Goal: Information Seeking & Learning: Understand process/instructions

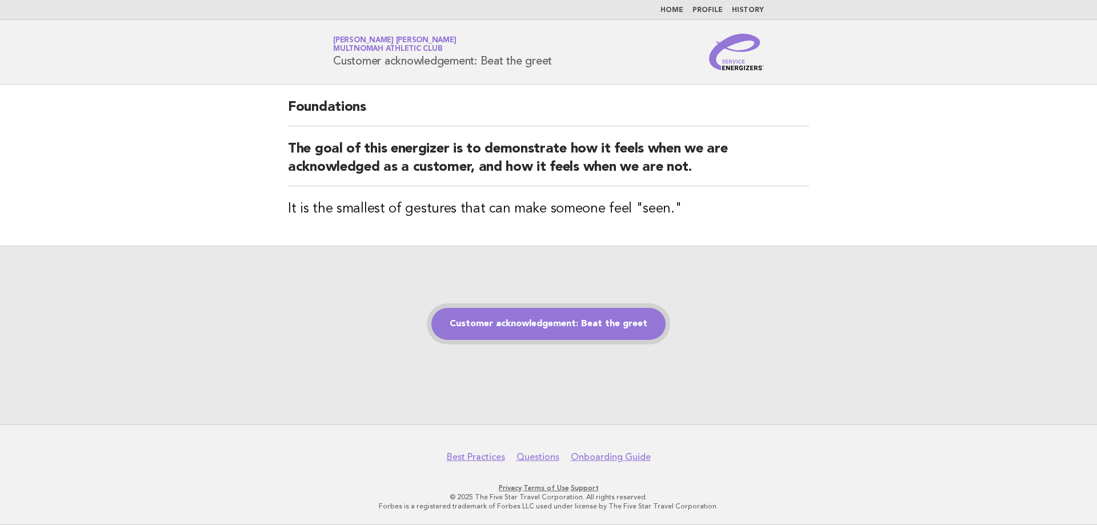
click at [562, 318] on link "Customer acknowledgement: Beat the greet" at bounding box center [549, 324] width 234 height 32
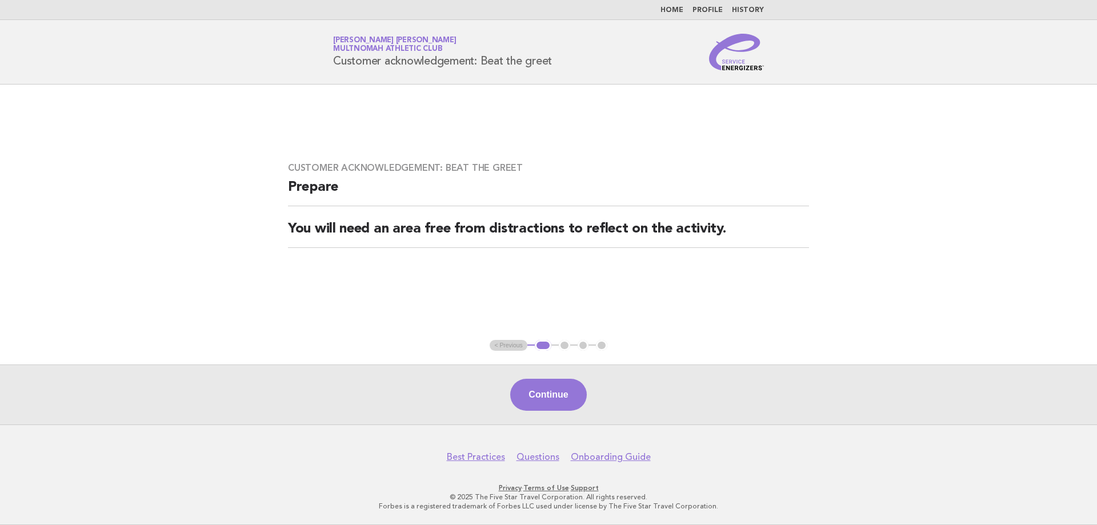
click at [555, 393] on button "Continue" at bounding box center [548, 395] width 76 height 32
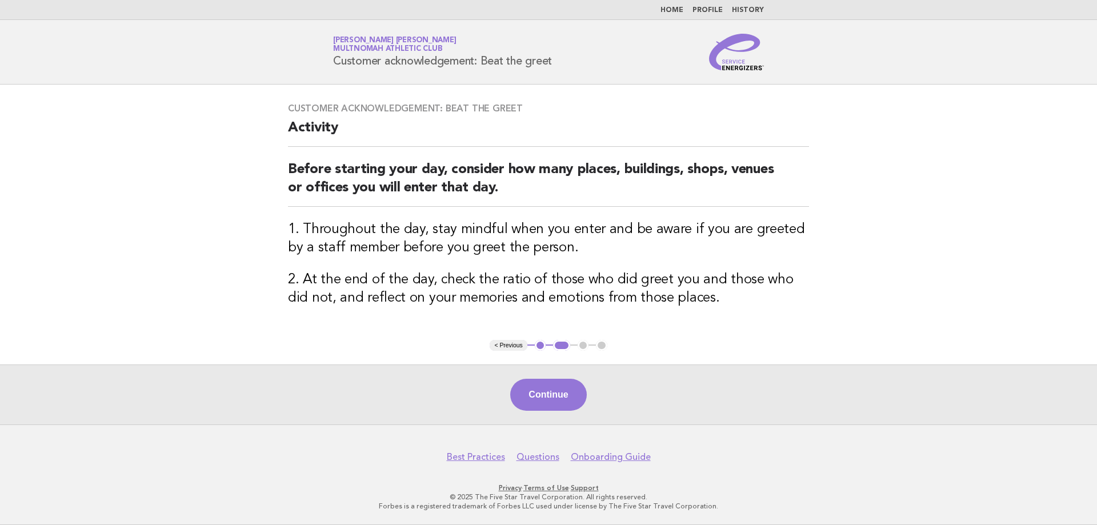
drag, startPoint x: 540, startPoint y: 399, endPoint x: 536, endPoint y: 388, distance: 11.4
click at [542, 399] on button "Continue" at bounding box center [548, 395] width 76 height 32
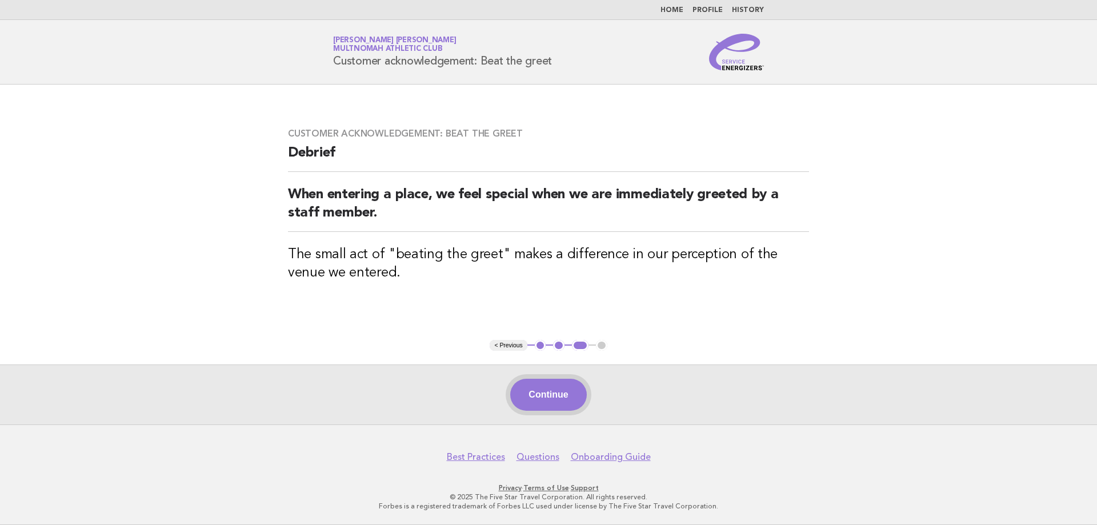
click at [548, 400] on button "Continue" at bounding box center [548, 395] width 76 height 32
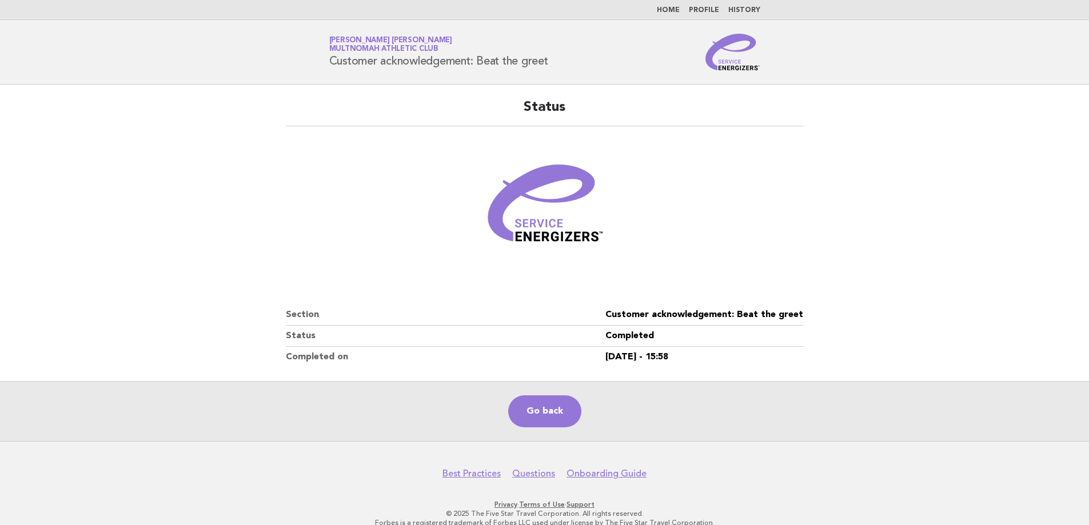
click at [680, 10] on link "Home" at bounding box center [668, 10] width 23 height 7
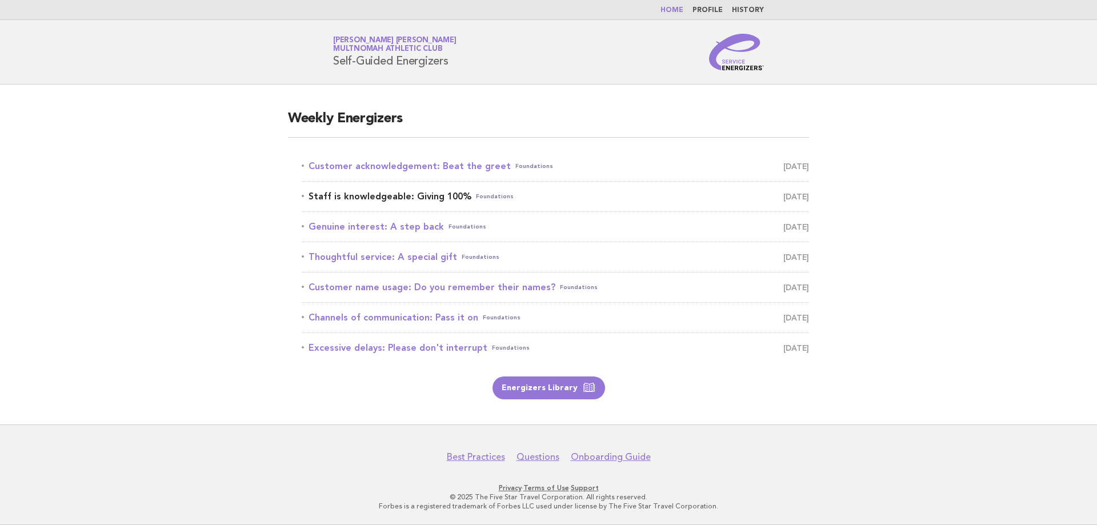
click at [416, 196] on link "Staff is knowledgeable: Giving 100% Foundations [DATE]" at bounding box center [556, 197] width 508 height 16
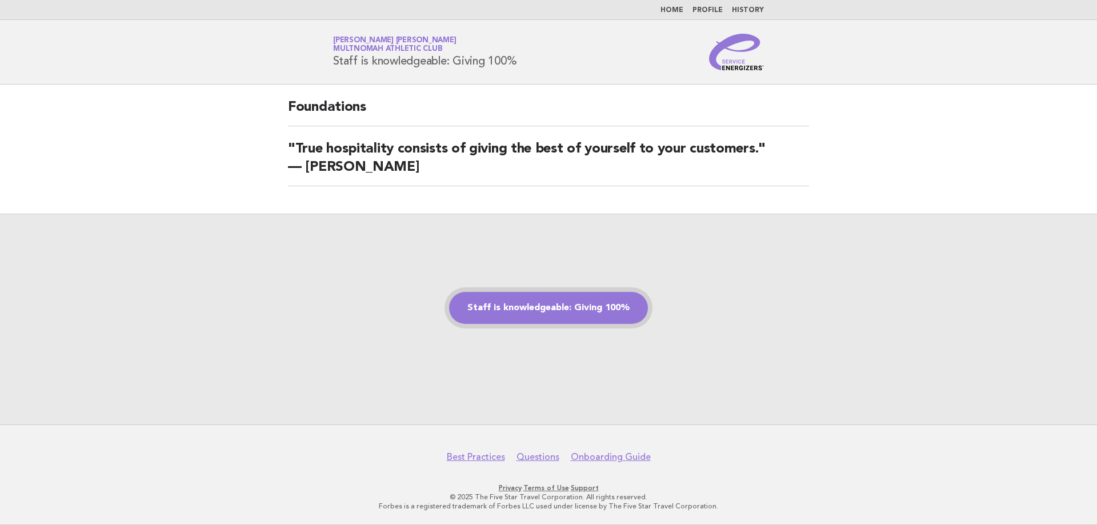
click at [547, 308] on link "Staff is knowledgeable: Giving 100%" at bounding box center [548, 308] width 199 height 32
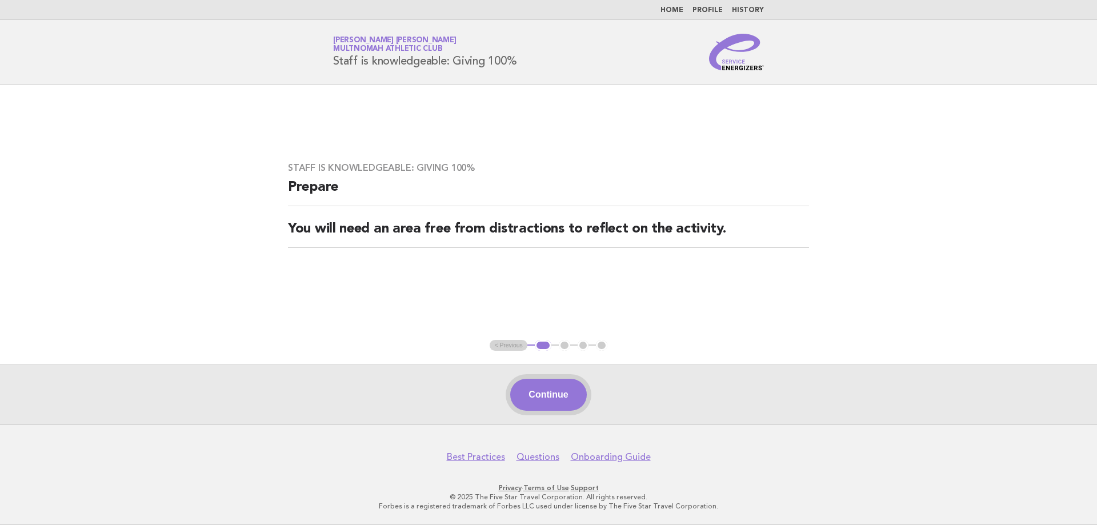
click at [553, 400] on button "Continue" at bounding box center [548, 395] width 76 height 32
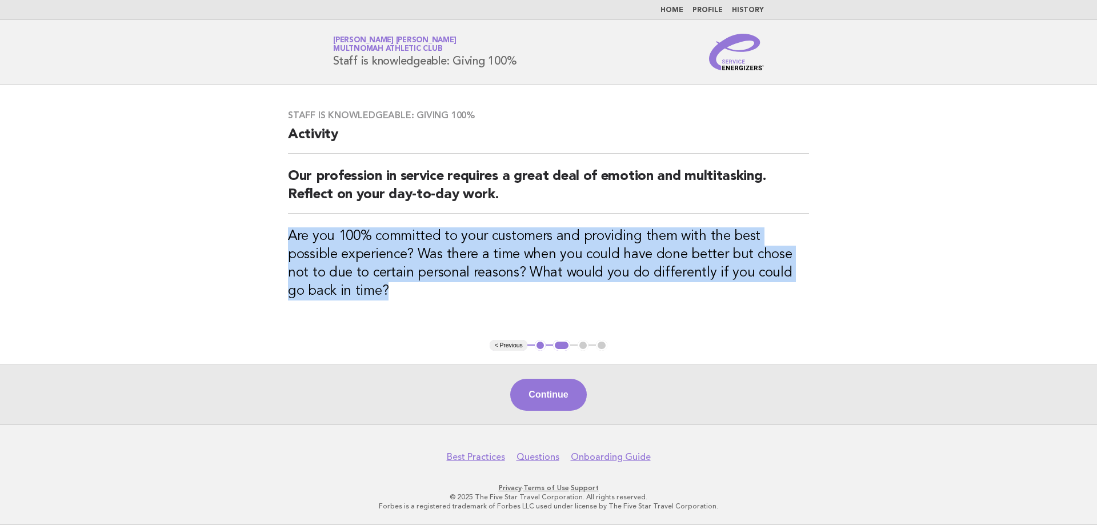
drag, startPoint x: 287, startPoint y: 237, endPoint x: 709, endPoint y: 291, distance: 425.4
click at [709, 291] on div "Staff is knowledgeable: Giving 100% Activity Our profession in service requires…" at bounding box center [548, 212] width 549 height 232
click at [559, 393] on button "Continue" at bounding box center [548, 395] width 76 height 32
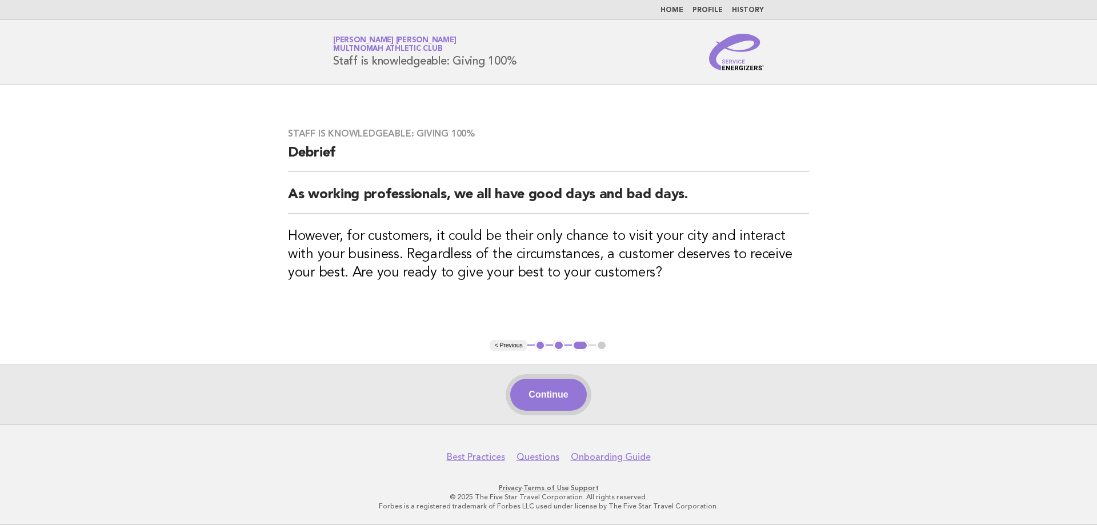
click at [540, 406] on button "Continue" at bounding box center [548, 395] width 76 height 32
